Goal: Transaction & Acquisition: Purchase product/service

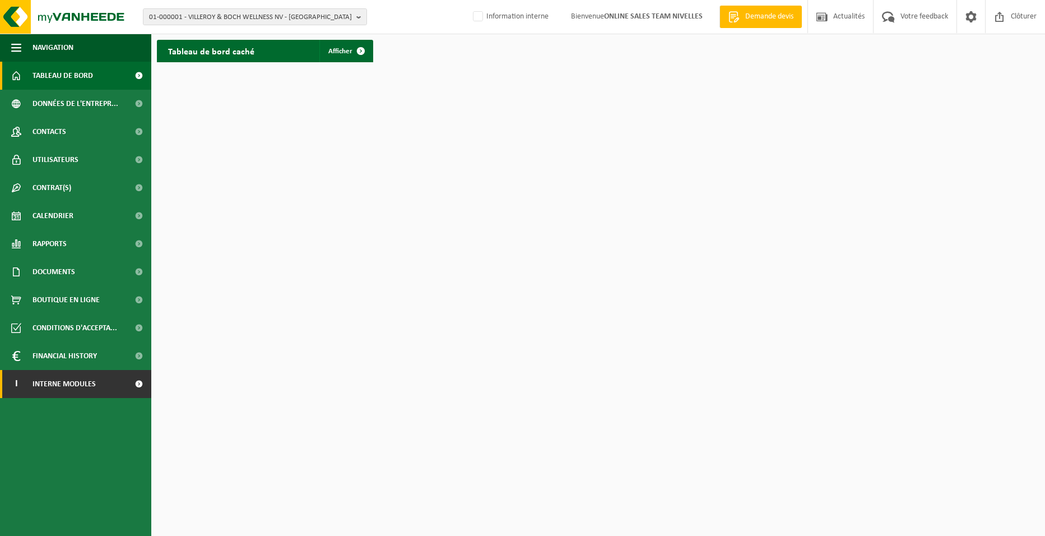
click at [114, 383] on link "I Interne modules" at bounding box center [75, 384] width 151 height 28
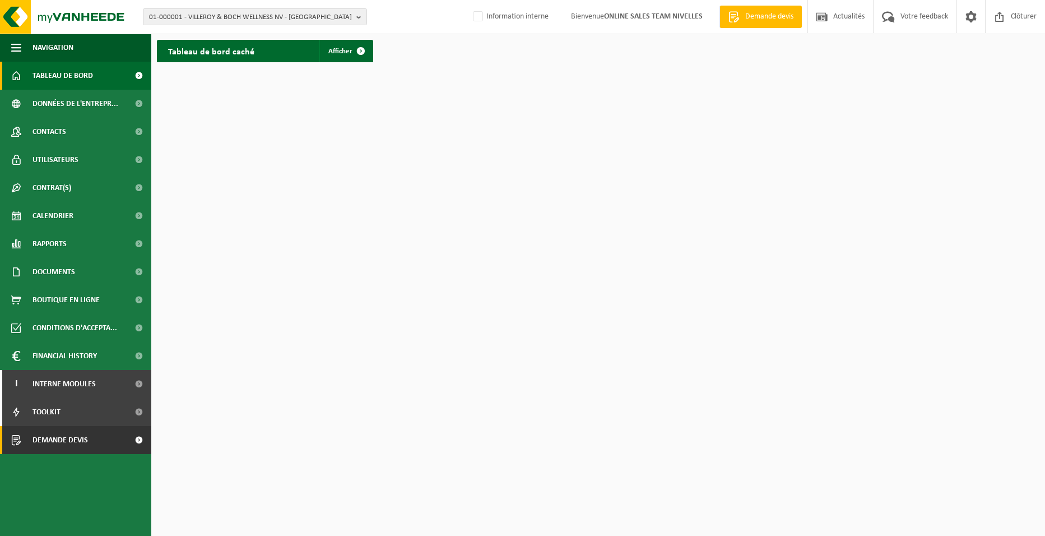
click at [100, 440] on link "Demande devis" at bounding box center [75, 440] width 151 height 28
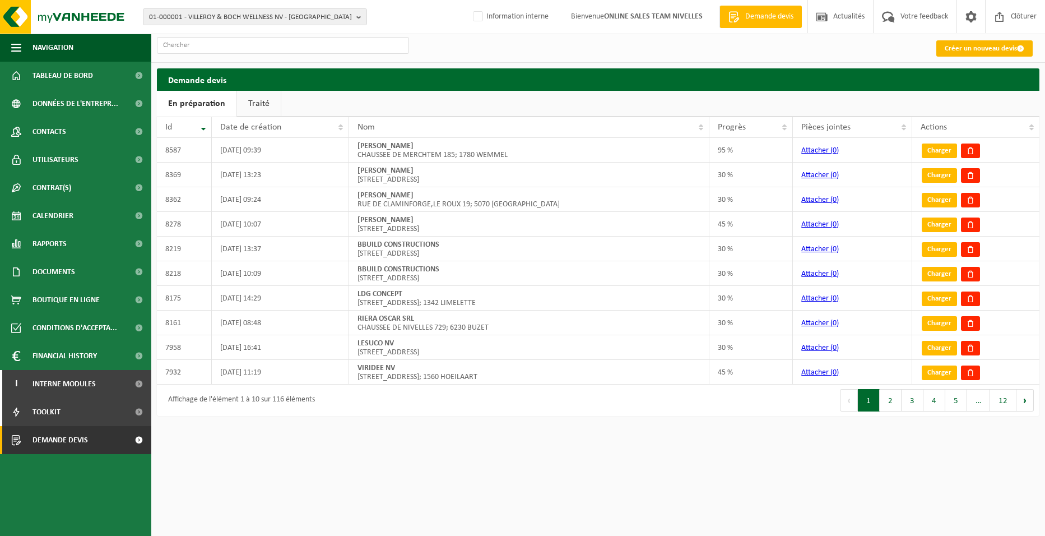
click at [965, 49] on link "Créer un nouveau devis" at bounding box center [984, 48] width 96 height 16
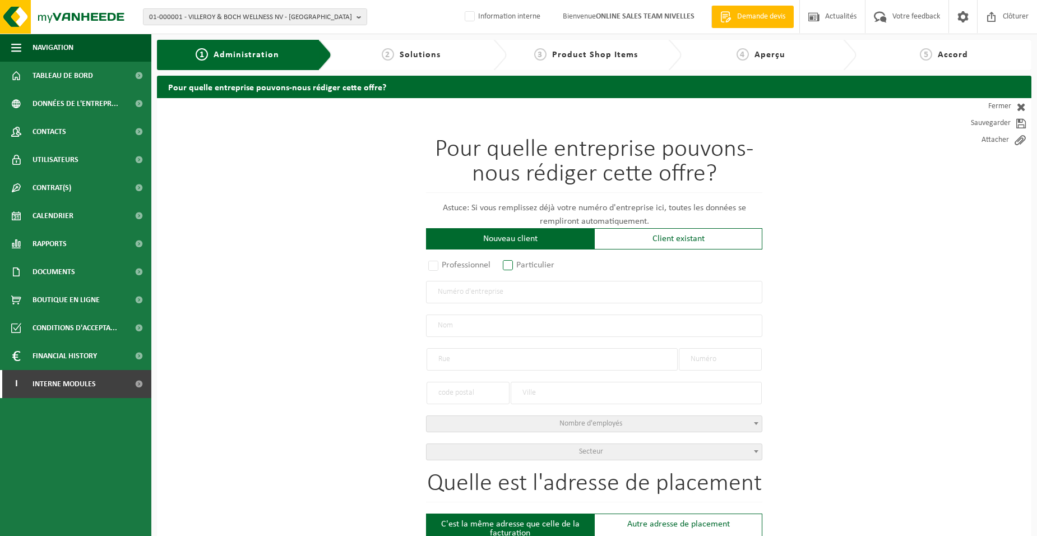
click at [509, 267] on label "Particulier" at bounding box center [528, 265] width 57 height 16
click at [519, 267] on input "Particulier" at bounding box center [522, 265] width 7 height 7
radio input "true"
select select "P"
select select "1707"
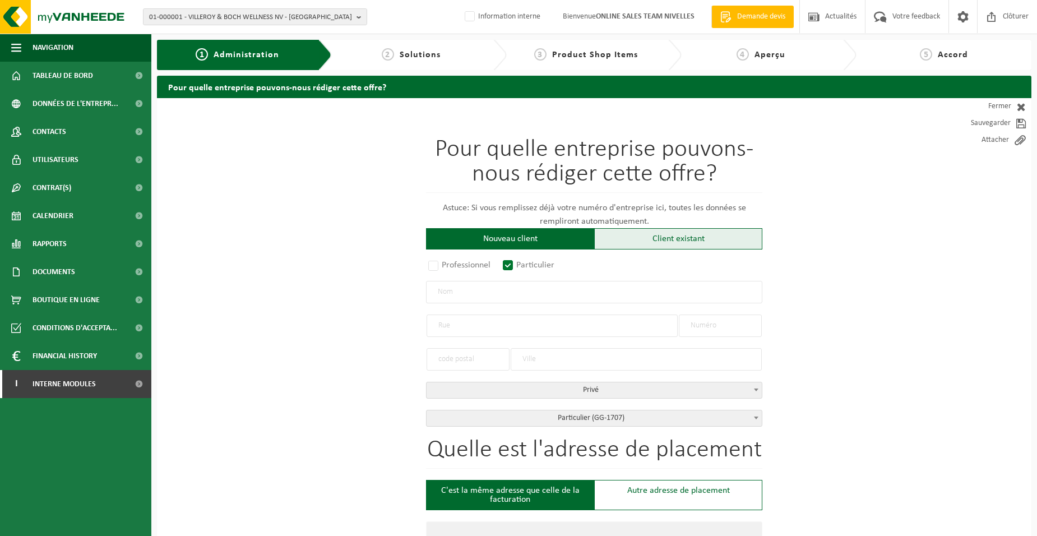
click at [646, 242] on div "Client existant" at bounding box center [678, 238] width 168 height 21
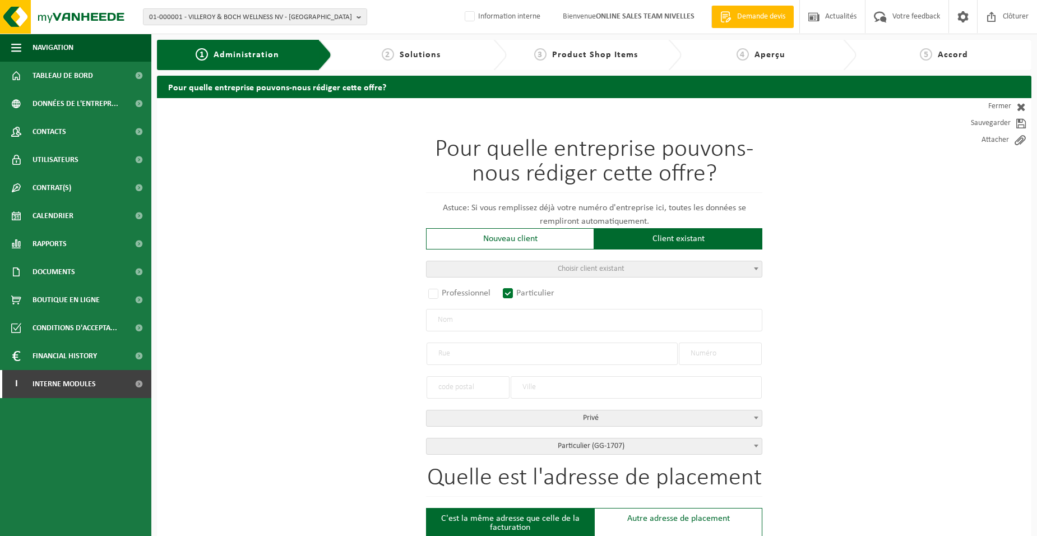
click at [485, 324] on input "text" at bounding box center [594, 320] width 336 height 22
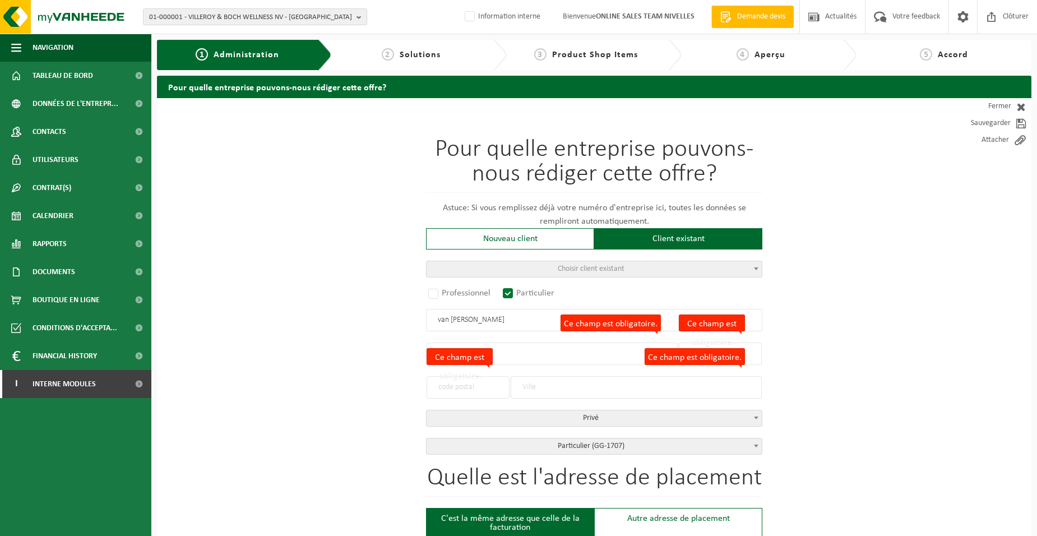
click at [498, 323] on input "van niewenhuyse" at bounding box center [594, 320] width 336 height 22
click at [450, 321] on input "van niewenhuyse" at bounding box center [594, 320] width 336 height 22
type input "vanniewenhuyse"
click at [508, 319] on input "vanniewenhuyse" at bounding box center [594, 320] width 336 height 22
drag, startPoint x: 508, startPoint y: 319, endPoint x: 343, endPoint y: 289, distance: 167.0
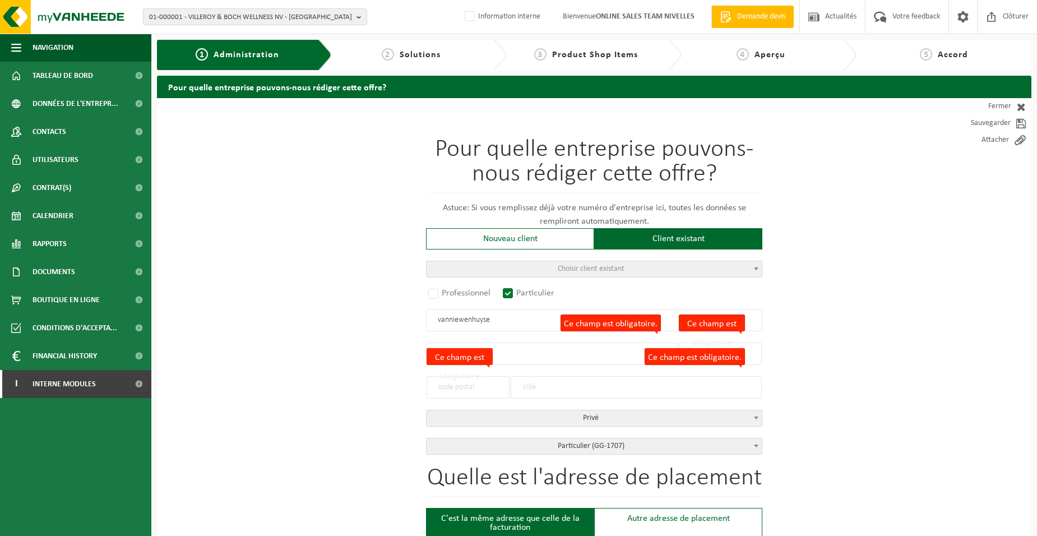
click at [530, 240] on div "Nouveau client" at bounding box center [510, 238] width 168 height 21
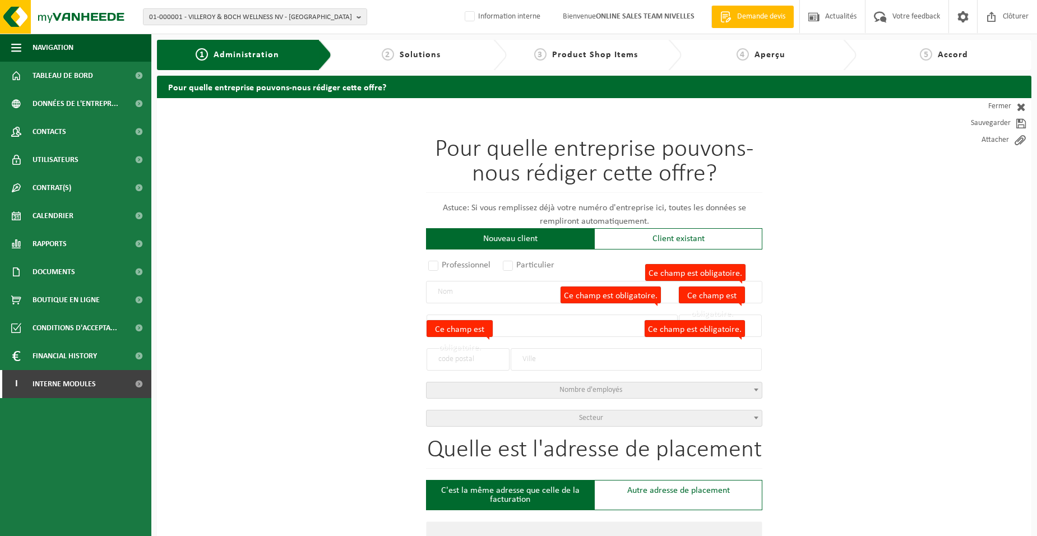
radio input "false"
select select
click at [505, 296] on input "Ce champ est obligatoire." at bounding box center [594, 292] width 336 height 22
click at [503, 247] on div "Nouveau client" at bounding box center [510, 238] width 168 height 21
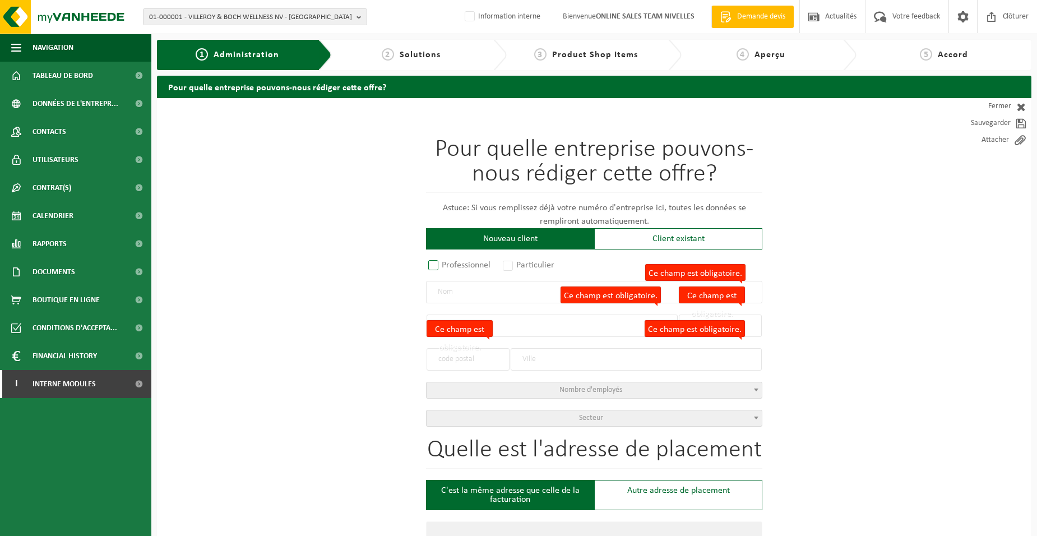
click at [472, 262] on label "Professionnel" at bounding box center [460, 265] width 68 height 16
click at [452, 262] on input "Professionnel" at bounding box center [447, 265] width 7 height 7
radio input "true"
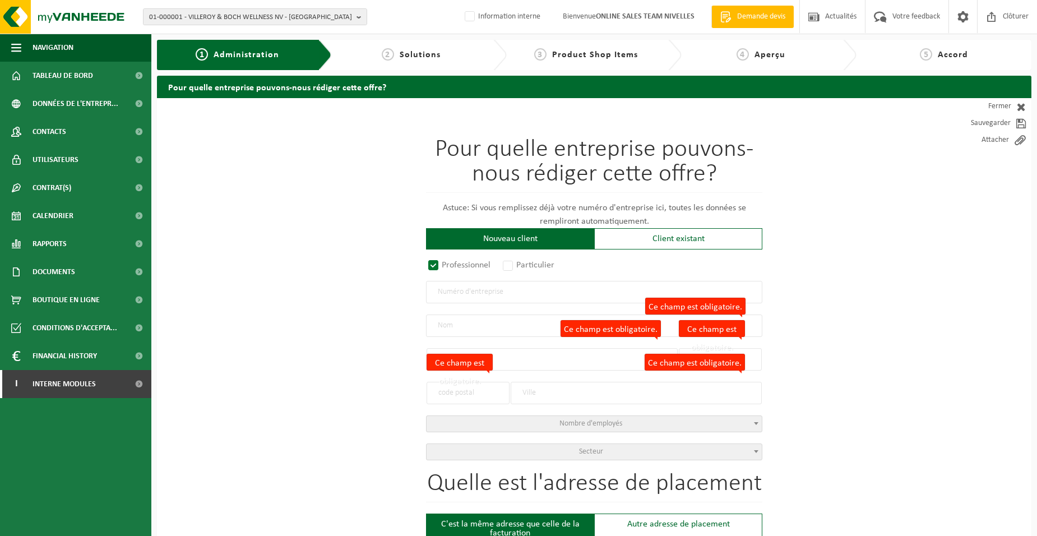
click at [480, 297] on input "text" at bounding box center [594, 292] width 336 height 22
type input "0779307304"
radio input "true"
type input "0779307304"
type input "SV TERRASSEMENTS SRL"
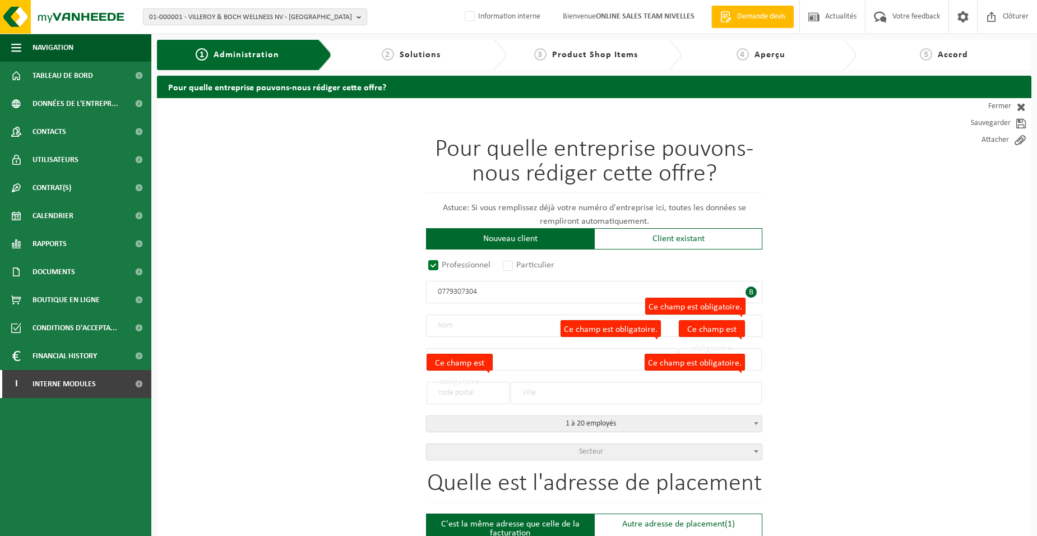
type input "RUE DE PALLANDT"
type input "34"
type input "1341"
type input "OTTIGNIES-LOUVAIN-LA-NEUVE"
select select "D"
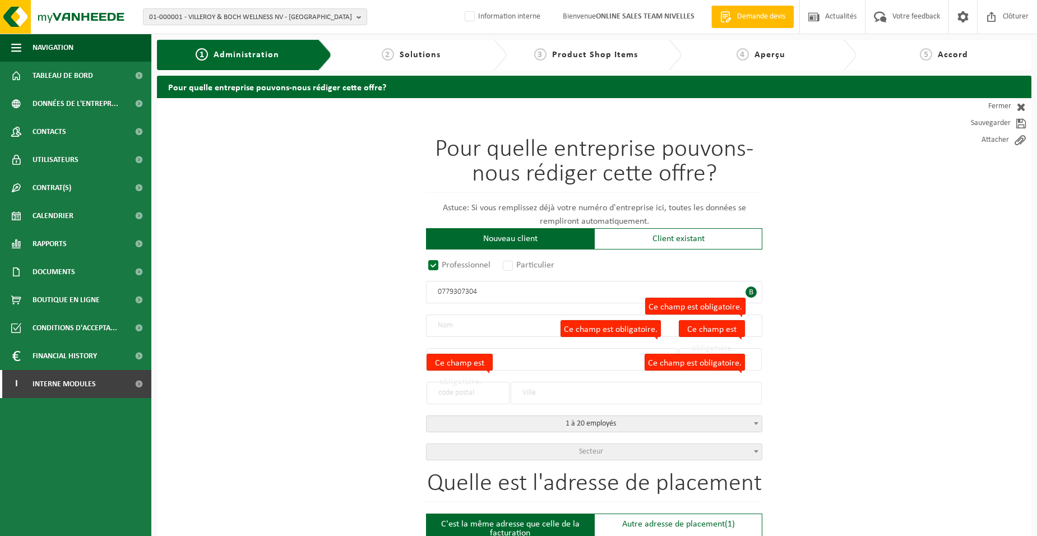
type input "SV TERRASSEMENTS SRL"
type input "RUE DE PALLANDT"
type input "34"
type input "1341"
type input "OTTIGNIES-LOUVAIN-LA-NEUVE"
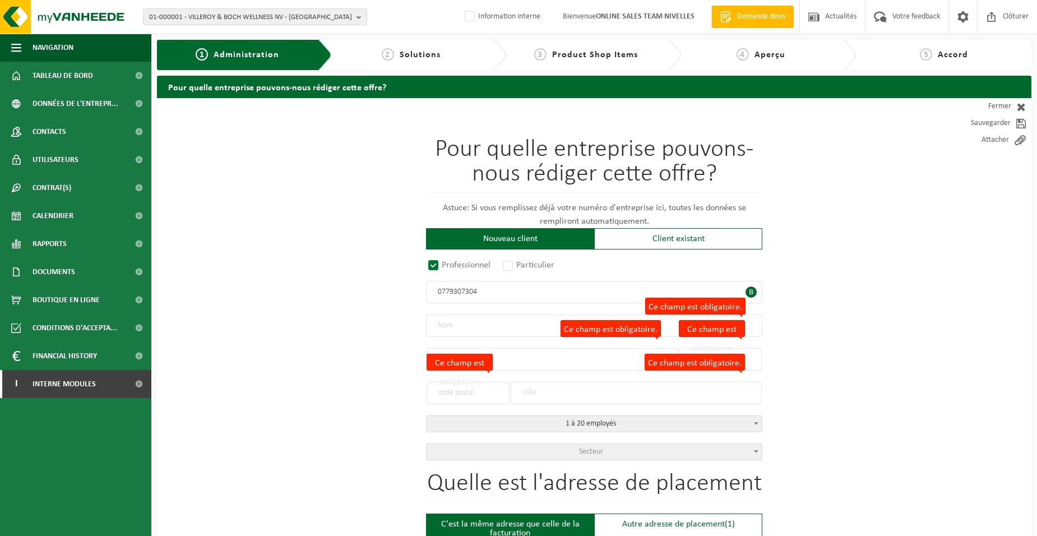
type input "2327593291"
type input "0779307304"
click at [524, 359] on input "RUE DE PALLANDT" at bounding box center [551, 359] width 251 height 22
click at [448, 361] on label "Ce champ est obligatoire." at bounding box center [459, 362] width 66 height 17
click at [448, 382] on input "1341" at bounding box center [467, 393] width 83 height 22
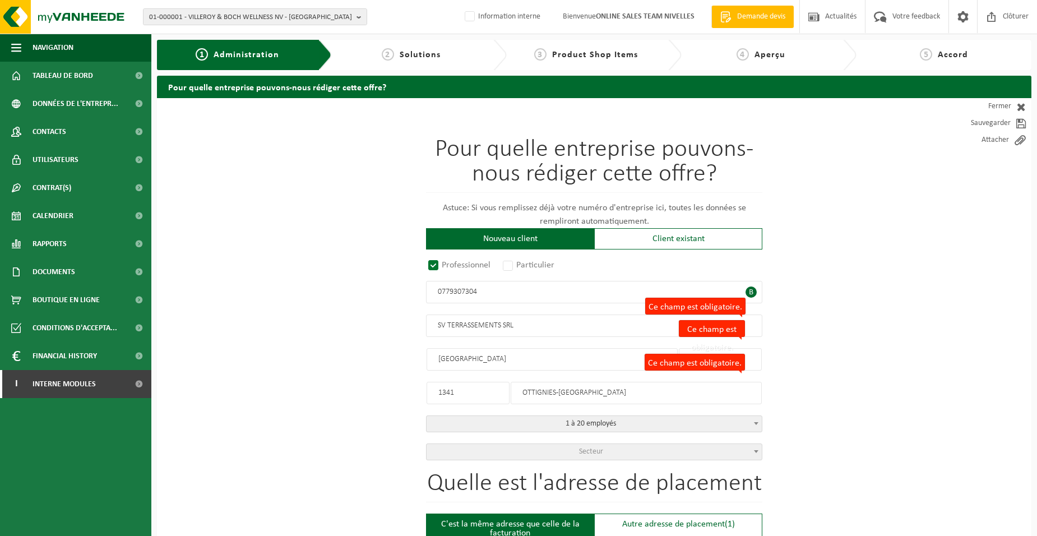
click at [448, 361] on div "Pour quelle entreprise pouvons-nous rédiger cette offre? Astuce: Si vous rempli…" at bounding box center [594, 298] width 336 height 323
click at [697, 368] on label "Ce champ est obligatoire." at bounding box center [694, 362] width 100 height 17
click at [697, 382] on input "OTTIGNIES-LOUVAIN-LA-NEUVE" at bounding box center [635, 393] width 251 height 22
click at [704, 357] on div "Pour quelle entreprise pouvons-nous rédiger cette offre? Astuce: Si vous rempli…" at bounding box center [594, 298] width 336 height 323
drag, startPoint x: 718, startPoint y: 330, endPoint x: 716, endPoint y: 321, distance: 9.1
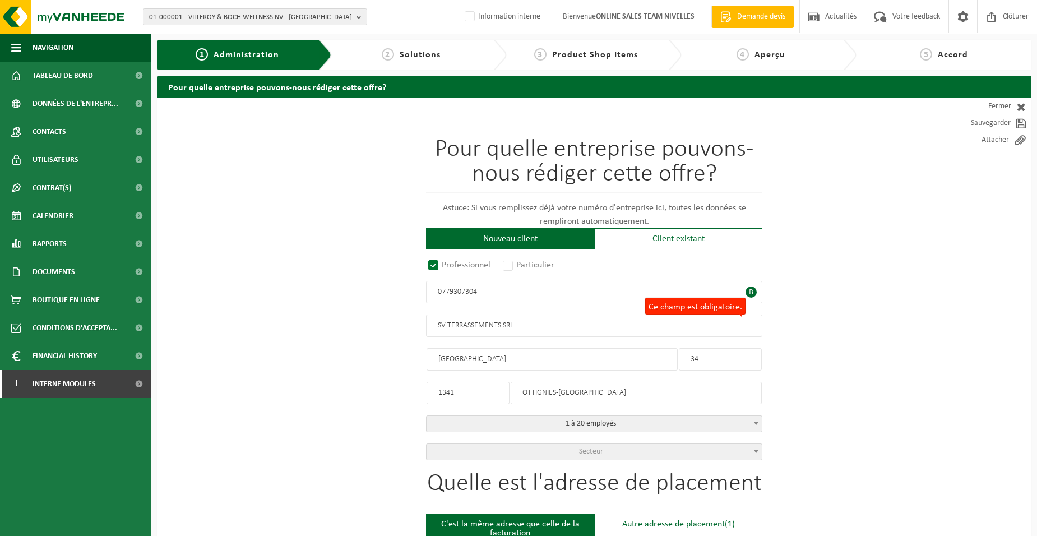
click at [718, 330] on div "Pour quelle entreprise pouvons-nous rédiger cette offre? Astuce: Si vous rempli…" at bounding box center [594, 298] width 336 height 323
click at [702, 304] on div "Pour quelle entreprise pouvons-nous rédiger cette offre? Astuce: Si vous rempli…" at bounding box center [594, 298] width 336 height 323
drag, startPoint x: 459, startPoint y: 396, endPoint x: 326, endPoint y: 394, distance: 133.4
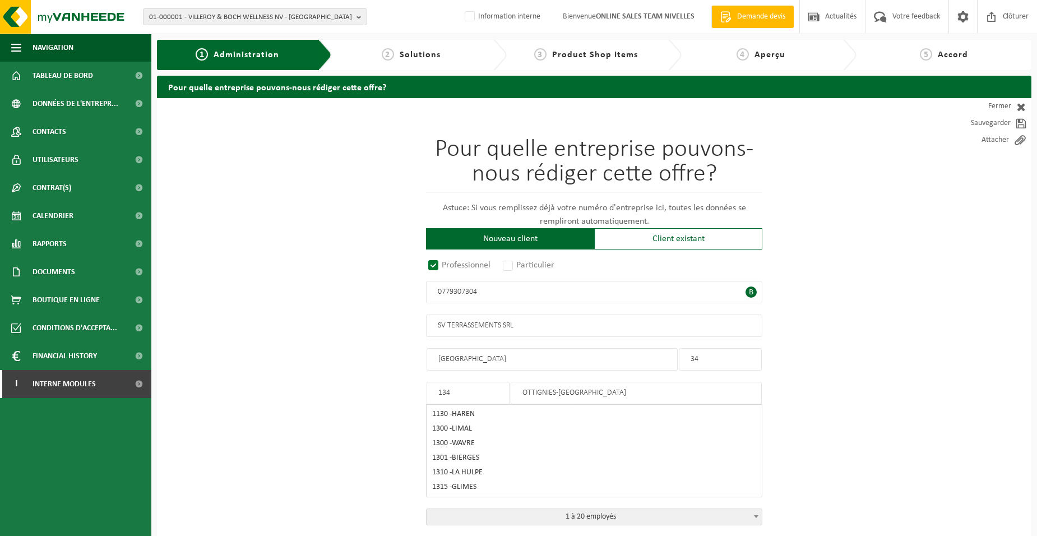
type input "1341"
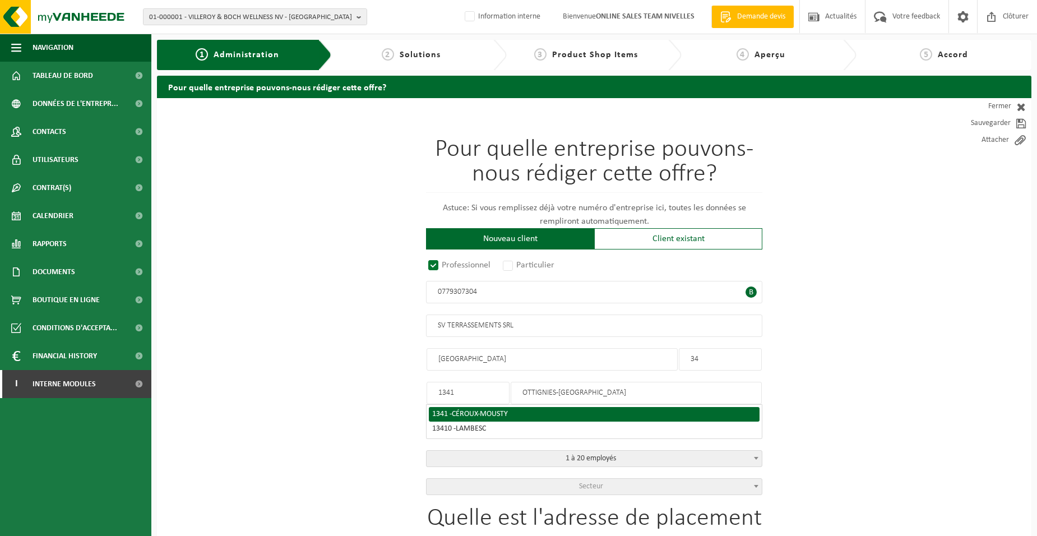
click at [472, 412] on span "CÉROUX-MOUSTY" at bounding box center [480, 414] width 56 height 8
type input "CÉROUX-MOUSTY"
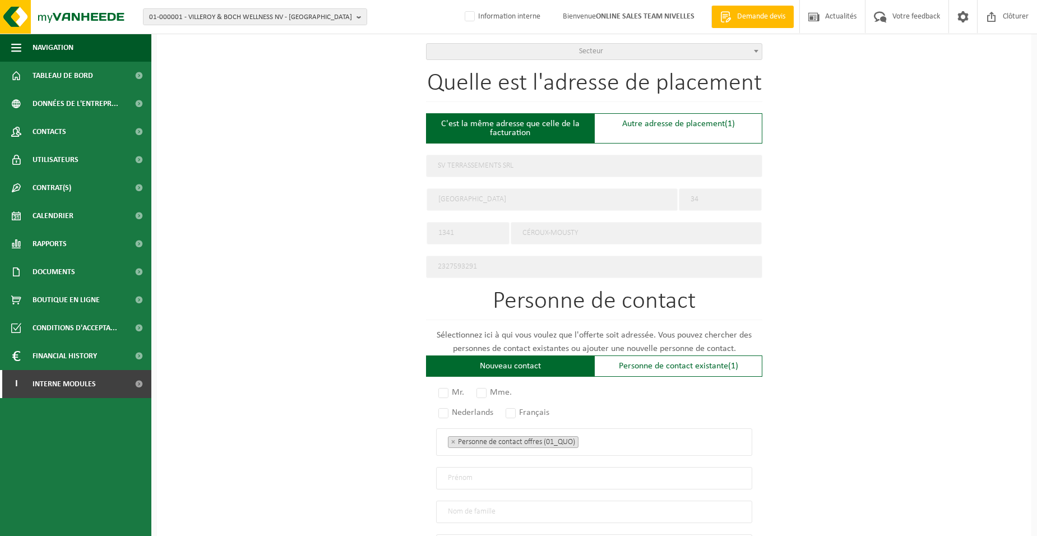
scroll to position [504, 0]
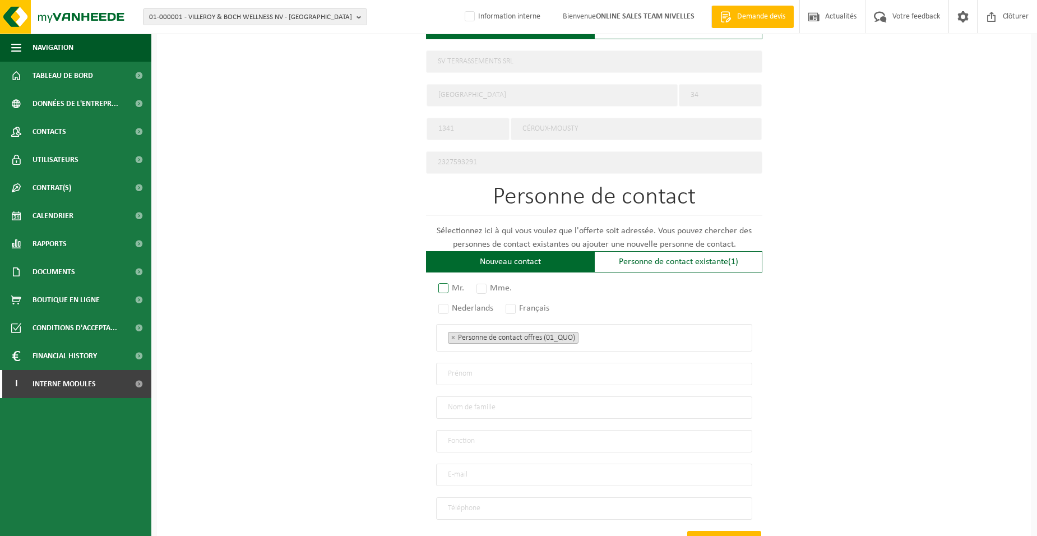
click at [450, 282] on label "Mr." at bounding box center [451, 288] width 31 height 16
radio input "true"
click at [505, 305] on div "Nederlands Français" at bounding box center [594, 308] width 316 height 9
click at [515, 304] on label "Français" at bounding box center [527, 308] width 49 height 16
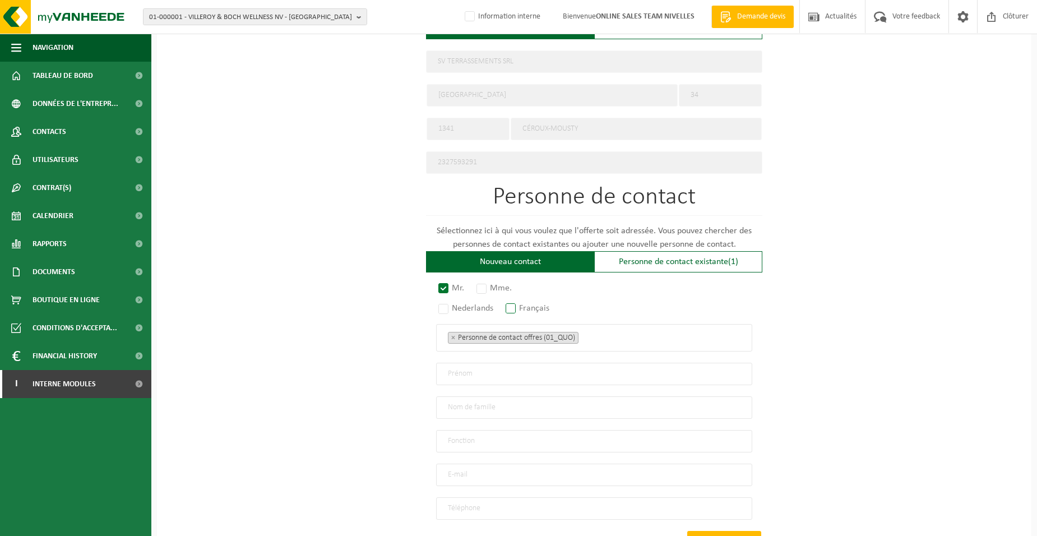
radio input "true"
click at [624, 334] on ul "× Personne de contact offres (01_QUO)" at bounding box center [594, 337] width 292 height 15
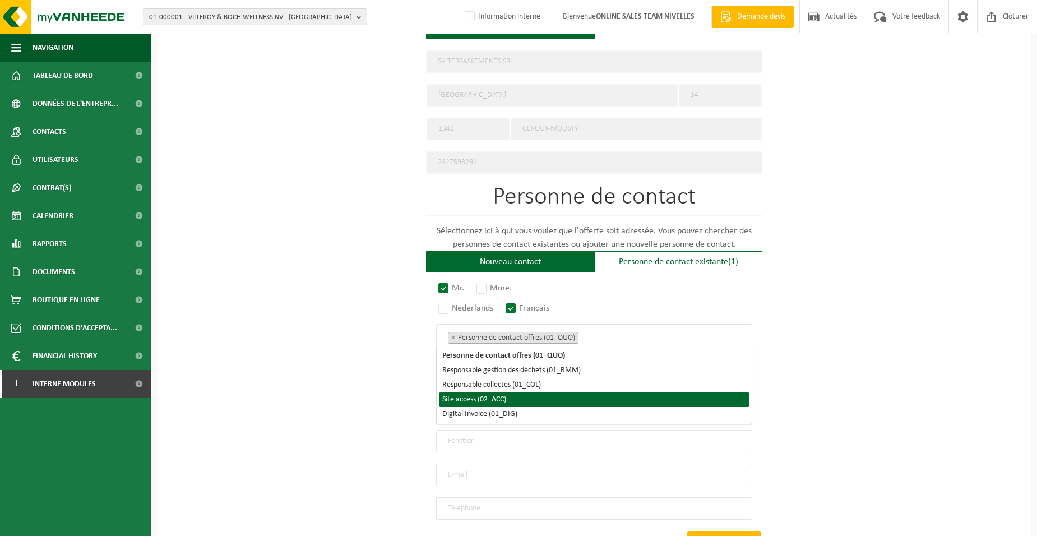
click at [573, 400] on li "Site access (02_ACC)" at bounding box center [594, 399] width 310 height 15
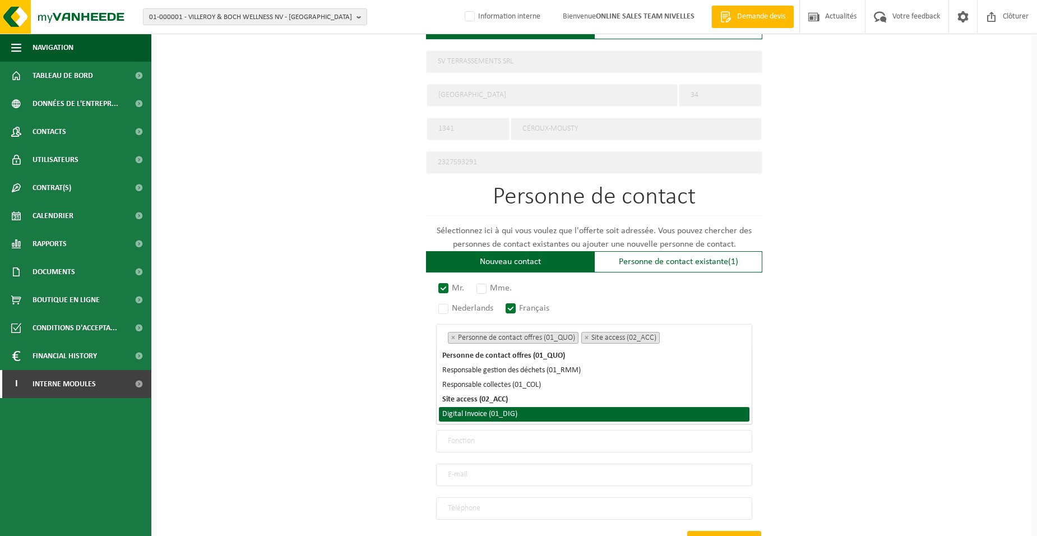
click at [566, 417] on li "Digital Invoice (01_DIG)" at bounding box center [594, 414] width 310 height 15
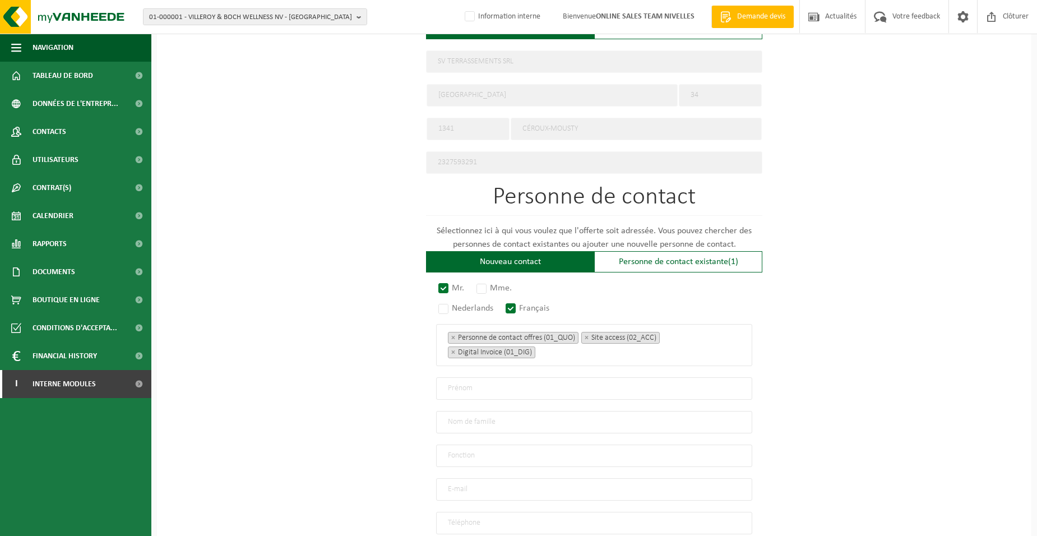
click at [359, 397] on div "Pour quelle entreprise pouvons-nous rédiger cette offre? Astuce: Si vous rempli…" at bounding box center [594, 113] width 874 height 1038
click at [480, 384] on input "text" at bounding box center [594, 388] width 316 height 22
type input "SEBASTIEN"
click at [498, 415] on input "text" at bounding box center [594, 422] width 316 height 22
type input "VANBEGIN"
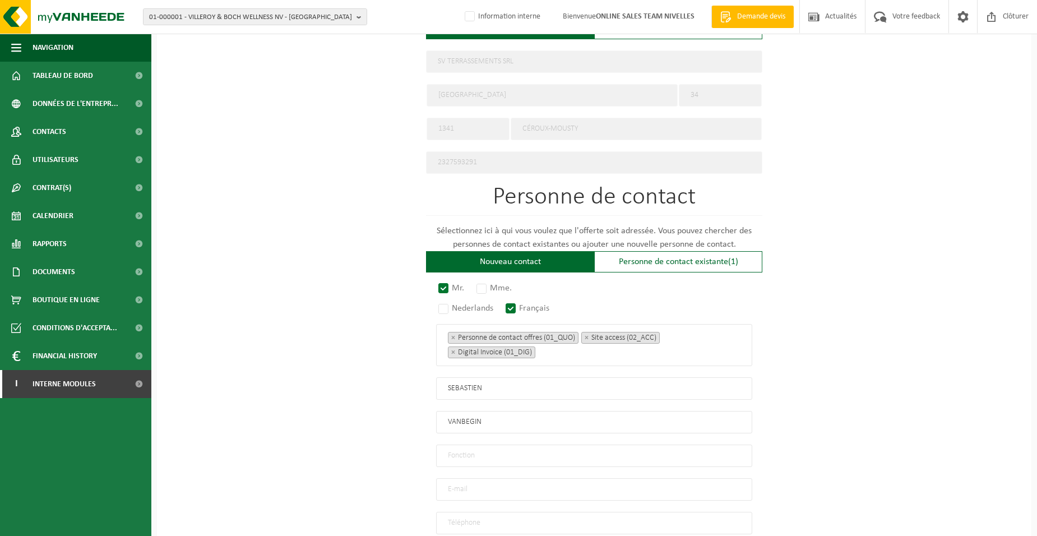
click at [452, 456] on input "text" at bounding box center [594, 455] width 316 height 22
type input "Directeur"
click at [455, 484] on input "email" at bounding box center [594, 489] width 316 height 22
type input "SEBASTIEN.VANBEGIN@GMAIL.COM"
click at [518, 514] on input "tel" at bounding box center [594, 523] width 316 height 22
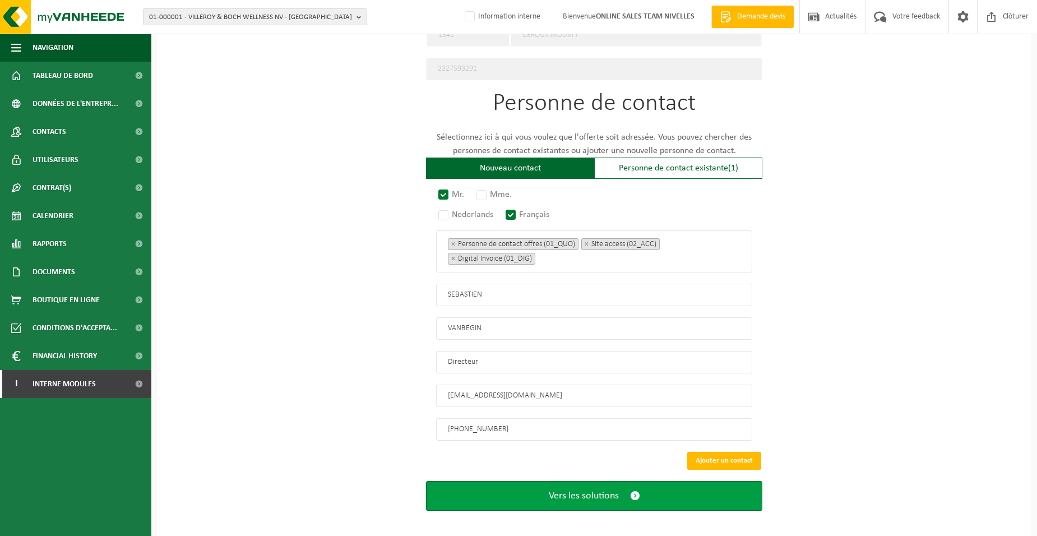
type input "+32 478 70 51 11"
click at [536, 489] on button "Vers les solutions" at bounding box center [594, 496] width 336 height 30
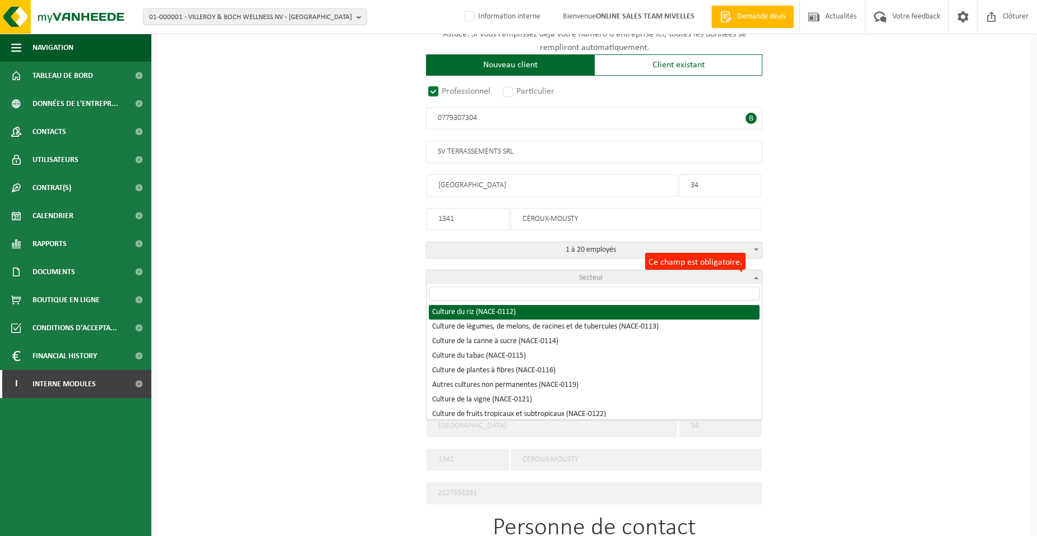
click at [553, 278] on span "Secteur" at bounding box center [593, 278] width 335 height 16
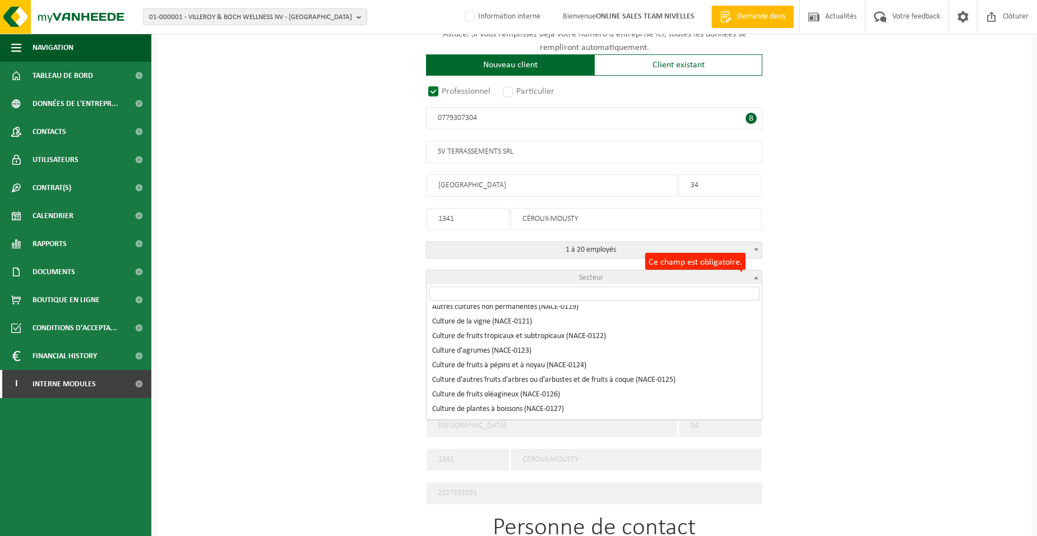
scroll to position [168, 0]
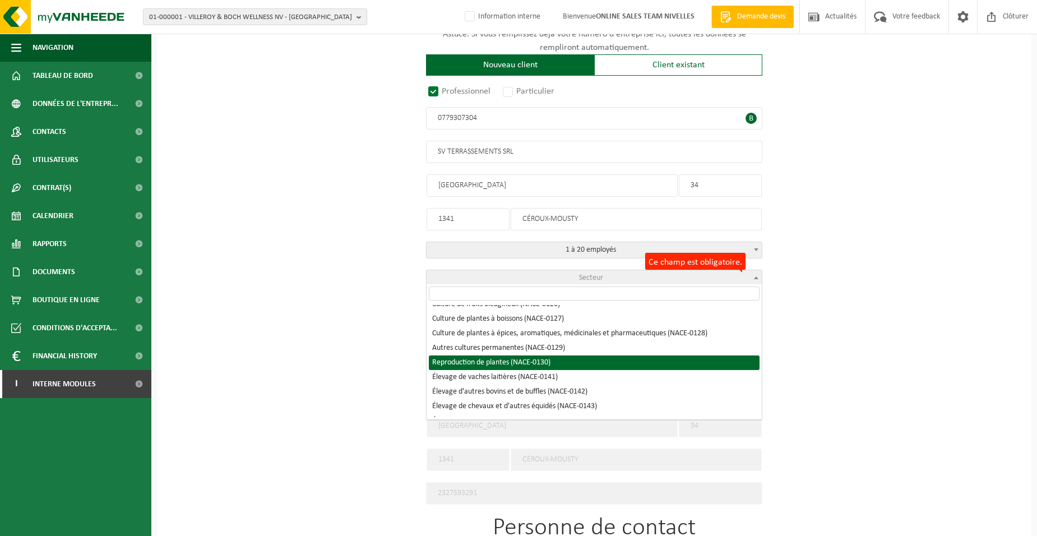
select select "NACE_0130"
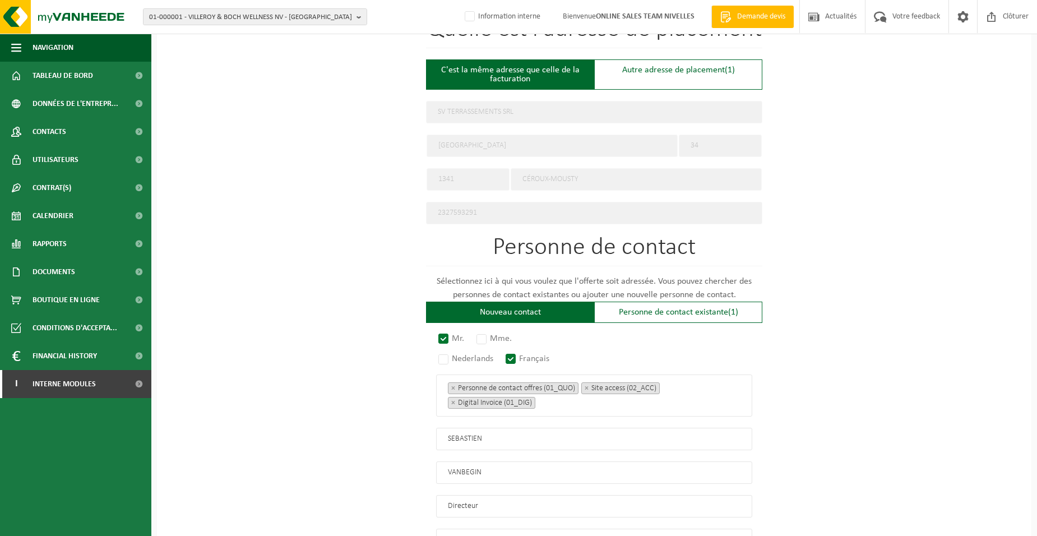
scroll to position [598, 0]
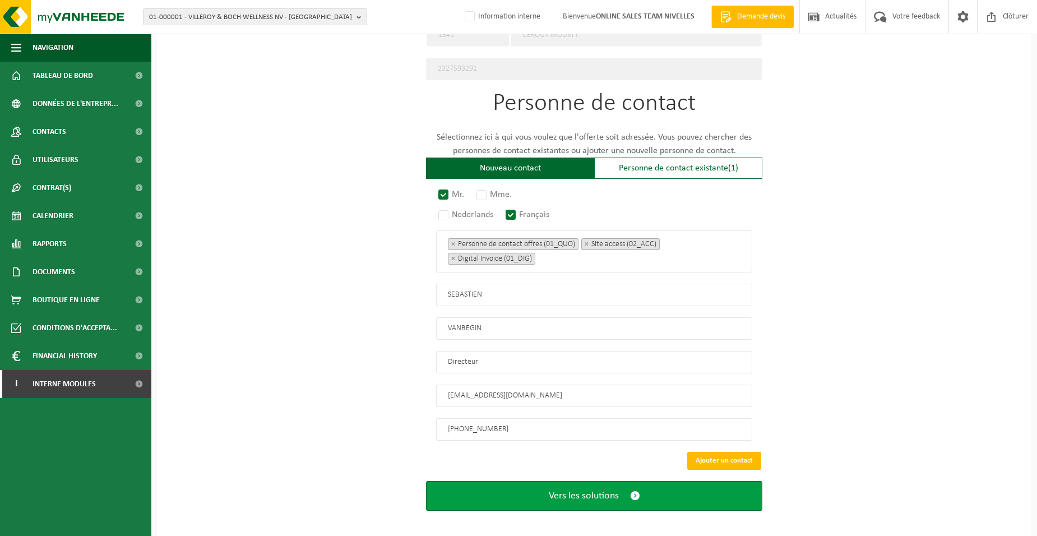
click at [575, 490] on span "Vers les solutions" at bounding box center [584, 496] width 70 height 12
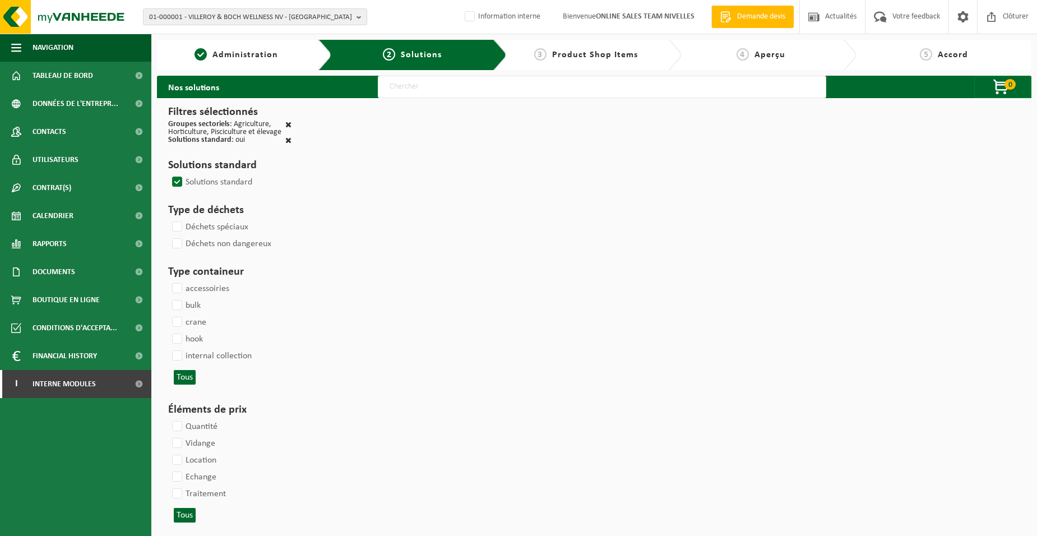
click at [392, 87] on input "text" at bounding box center [602, 87] width 448 height 22
type input "000052"
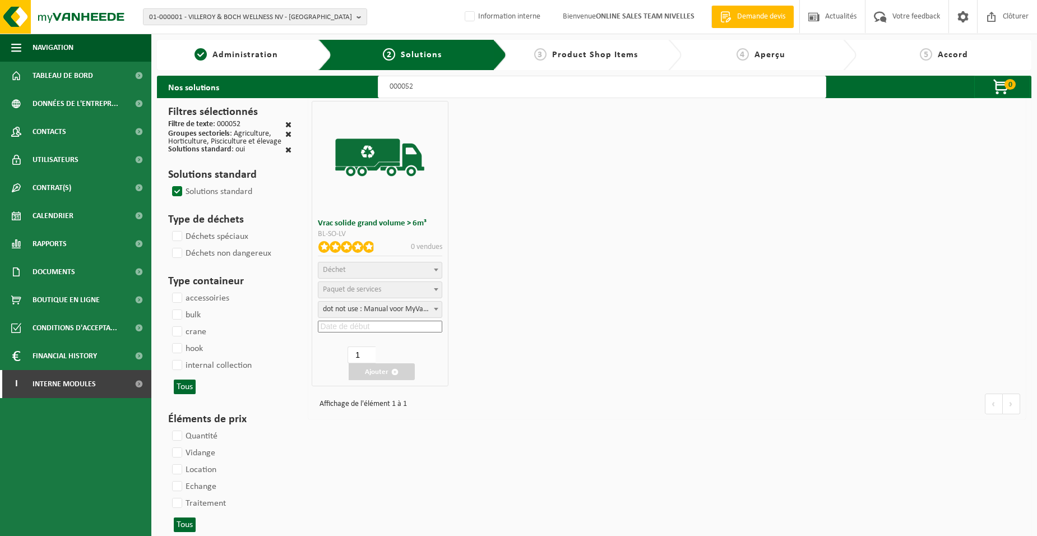
click at [349, 272] on span "Déchet" at bounding box center [379, 270] width 123 height 16
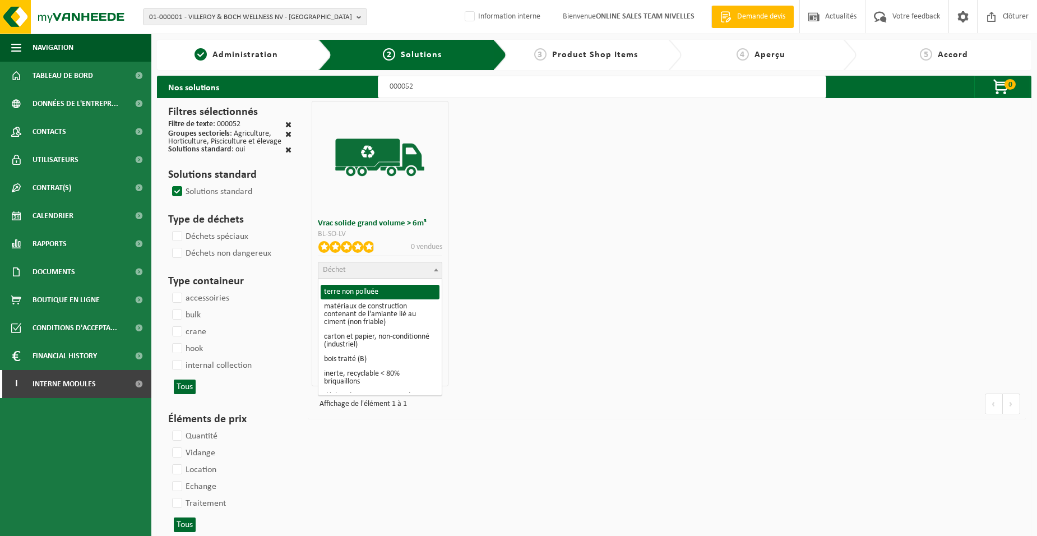
scroll to position [112, 0]
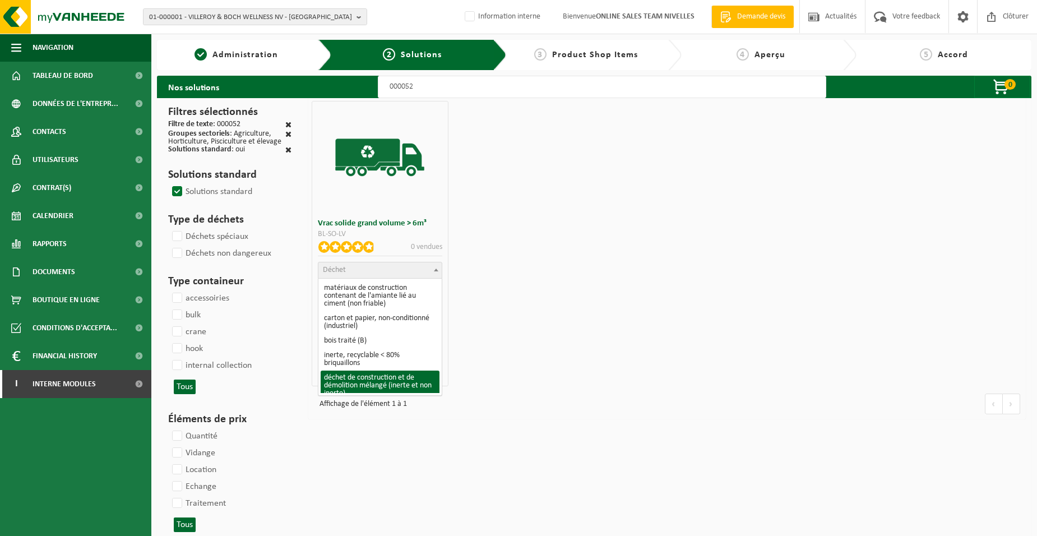
select select "31"
select select
select select "47"
select select "25"
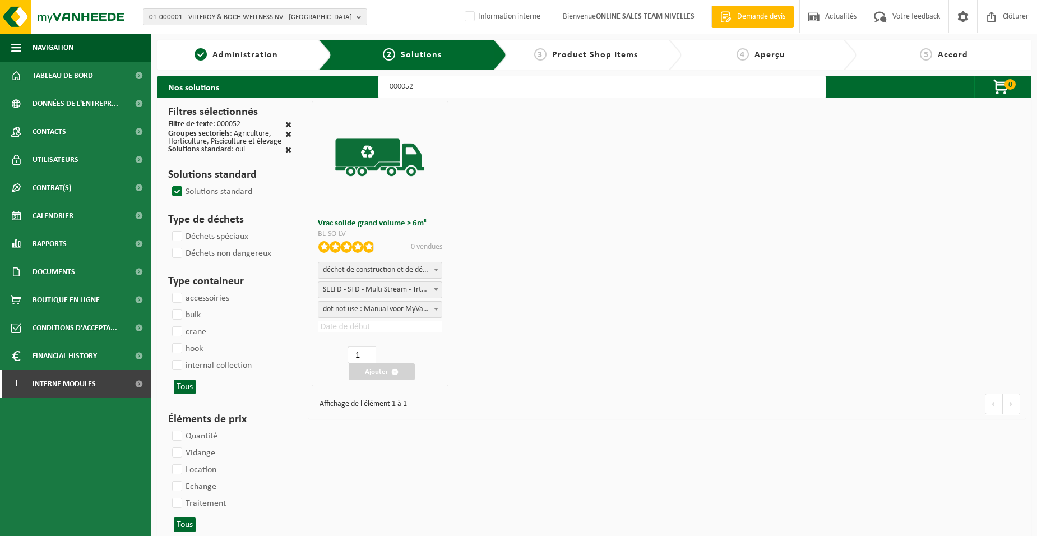
click at [356, 324] on input at bounding box center [380, 327] width 124 height 12
click at [396, 461] on div "29" at bounding box center [392, 461] width 20 height 18
type input "2025-08-29"
click at [393, 369] on span "button" at bounding box center [394, 371] width 7 height 7
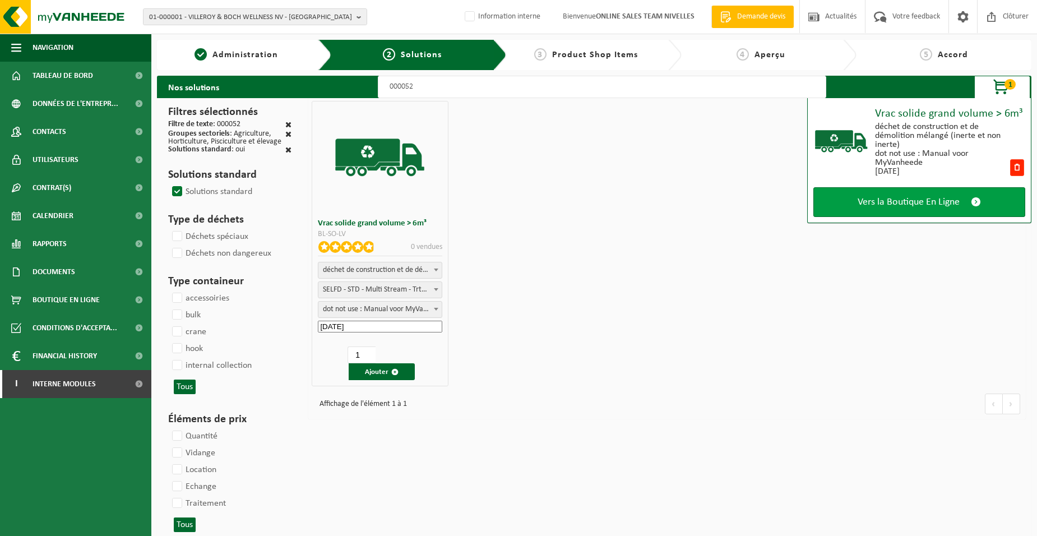
click at [837, 210] on link "Vers la Boutique En Ligne" at bounding box center [919, 202] width 212 height 30
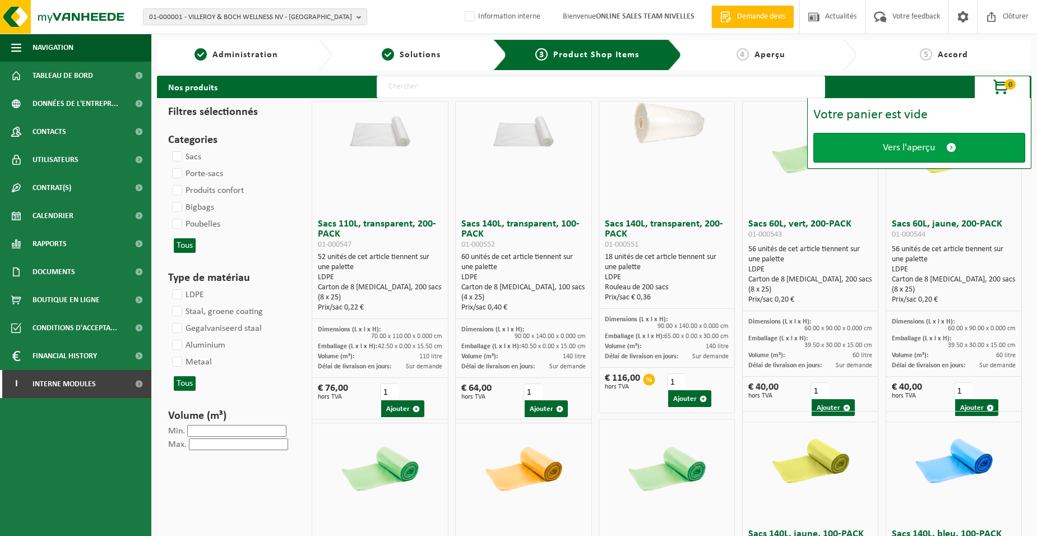
click at [863, 150] on link "Vers l'aperçu" at bounding box center [919, 148] width 212 height 30
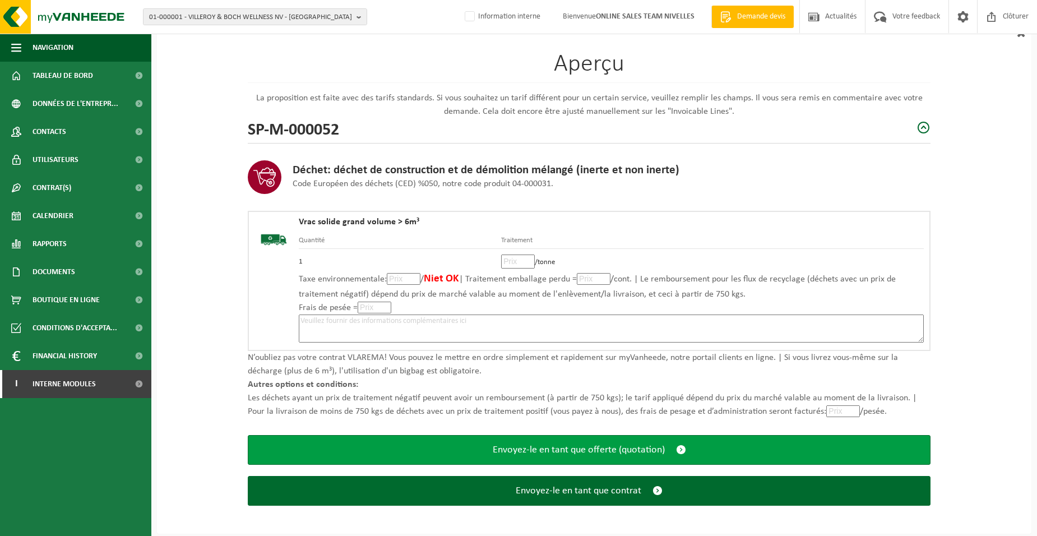
scroll to position [77, 0]
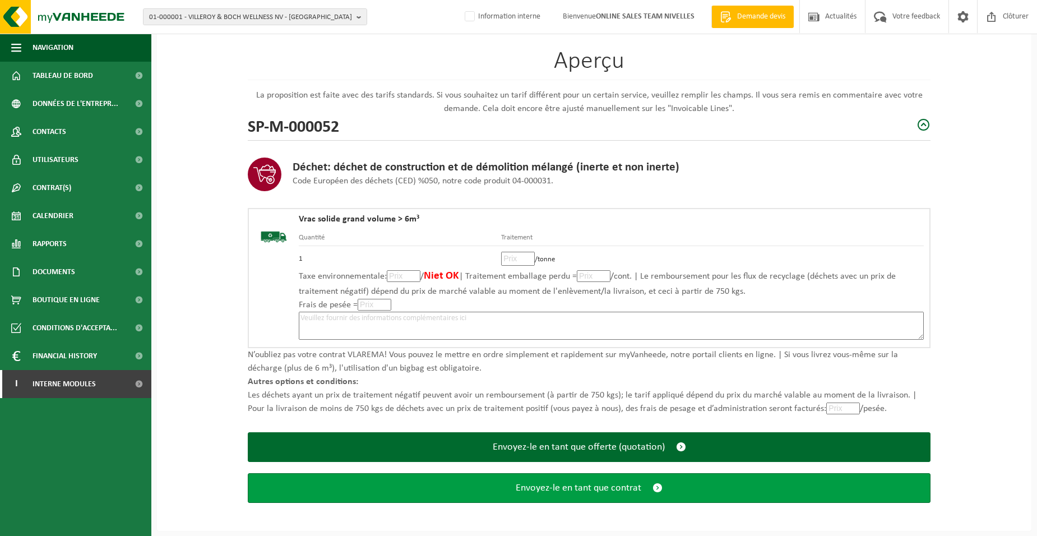
click at [535, 493] on button "Envoyez-le en tant que contrat" at bounding box center [589, 488] width 682 height 30
